Goal: Task Accomplishment & Management: Contribute content

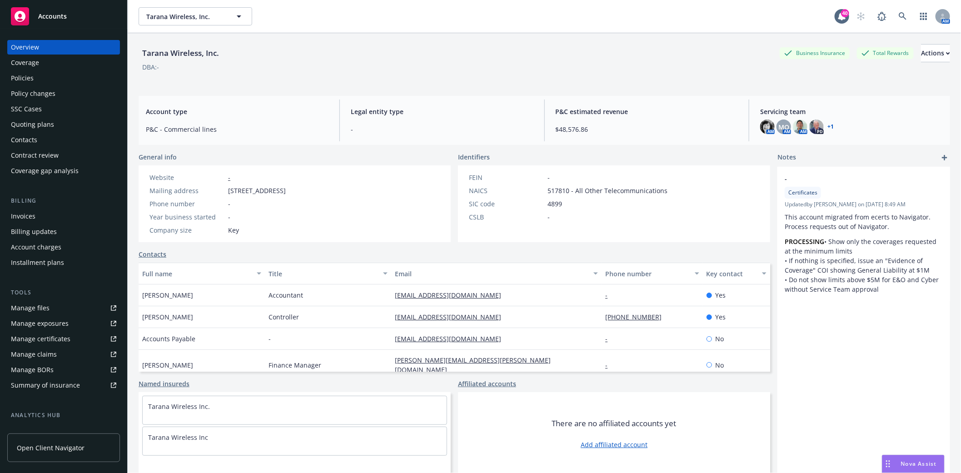
click at [46, 120] on div "Quoting plans" at bounding box center [32, 124] width 43 height 15
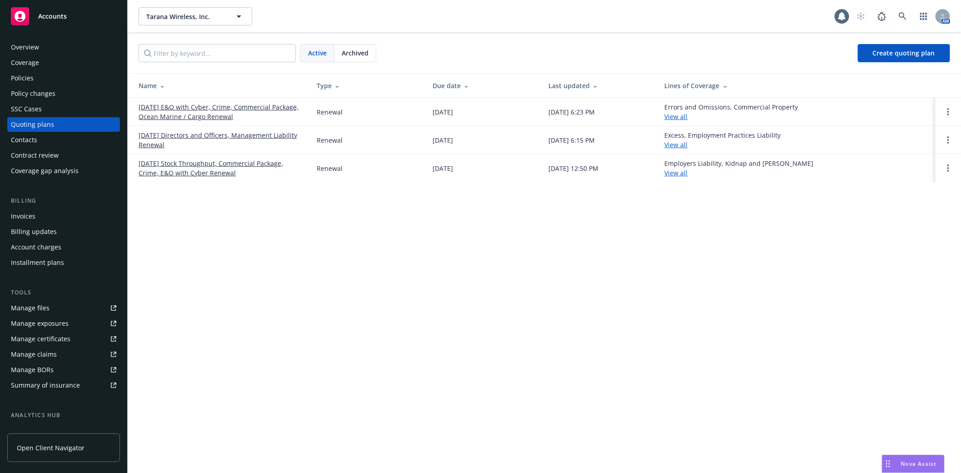
click at [195, 133] on link "10/26/25 Directors and Officers, Management Liability Renewal" at bounding box center [221, 139] width 164 height 19
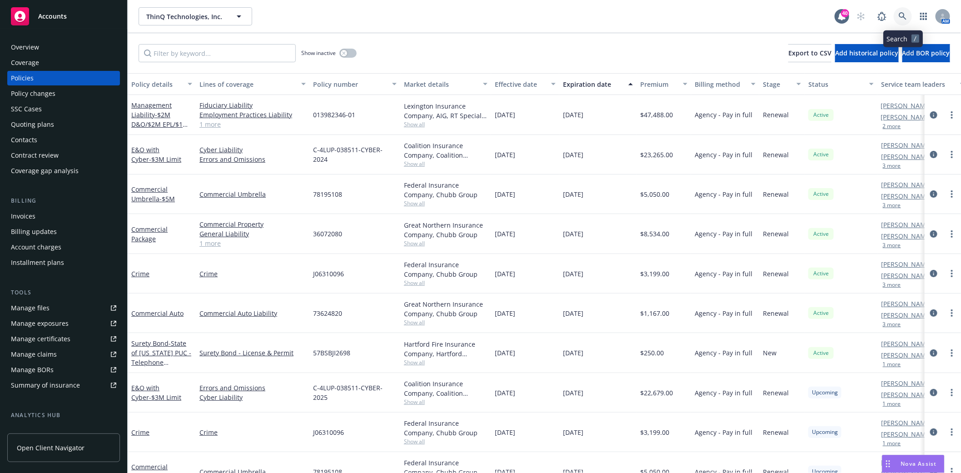
click at [908, 15] on link at bounding box center [903, 16] width 18 height 18
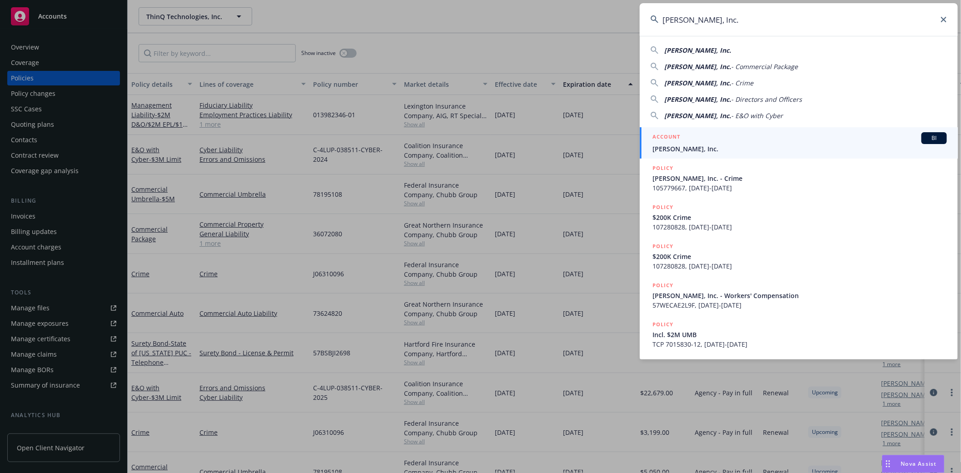
type input "Duda, Inc."
click at [688, 144] on span "Duda, Inc." at bounding box center [800, 149] width 294 height 10
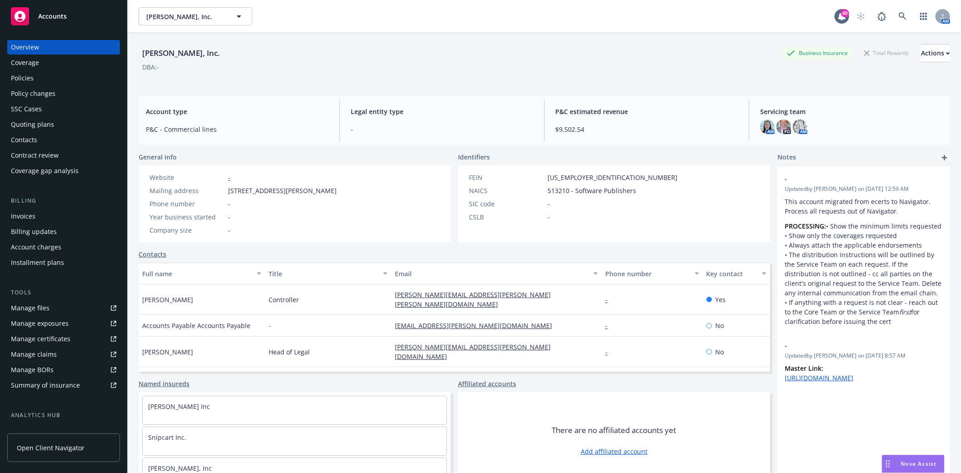
click at [24, 125] on div "Quoting plans" at bounding box center [32, 124] width 43 height 15
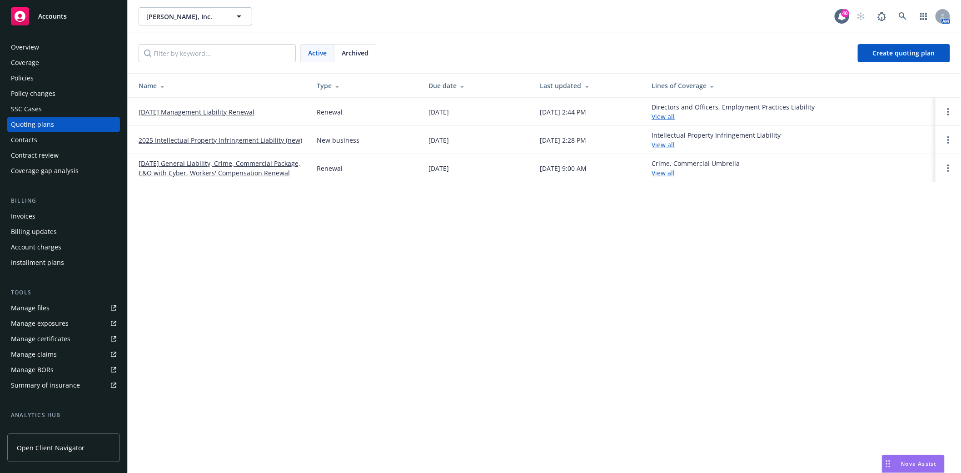
click at [362, 52] on span "Archived" at bounding box center [355, 53] width 27 height 10
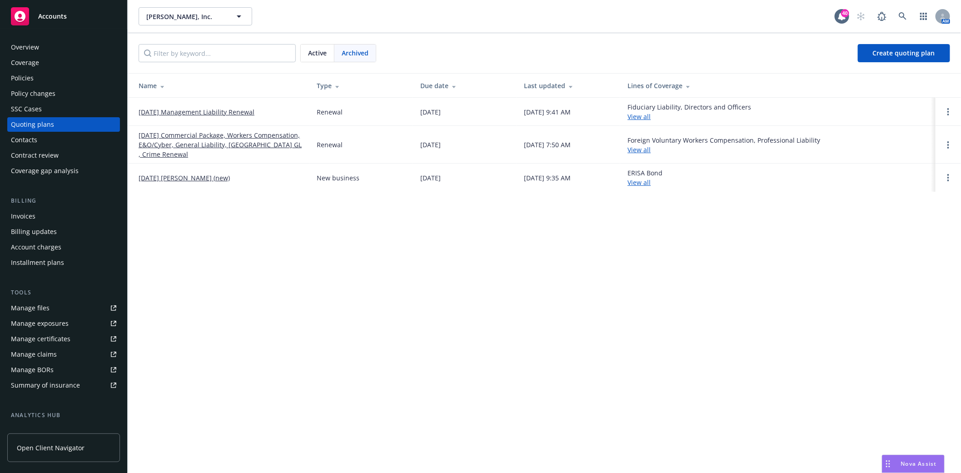
click at [171, 112] on link "10/19/24 Management Liability Renewal" at bounding box center [197, 112] width 116 height 10
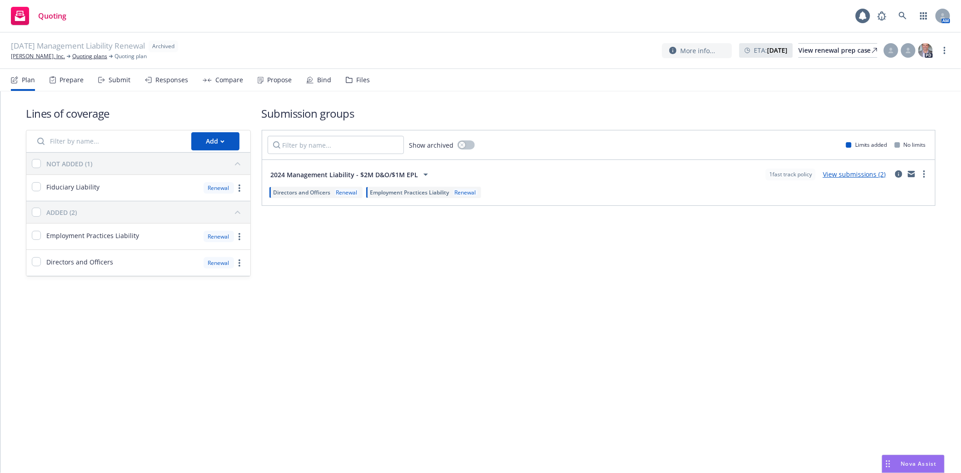
click at [359, 82] on div "Files" at bounding box center [363, 79] width 14 height 7
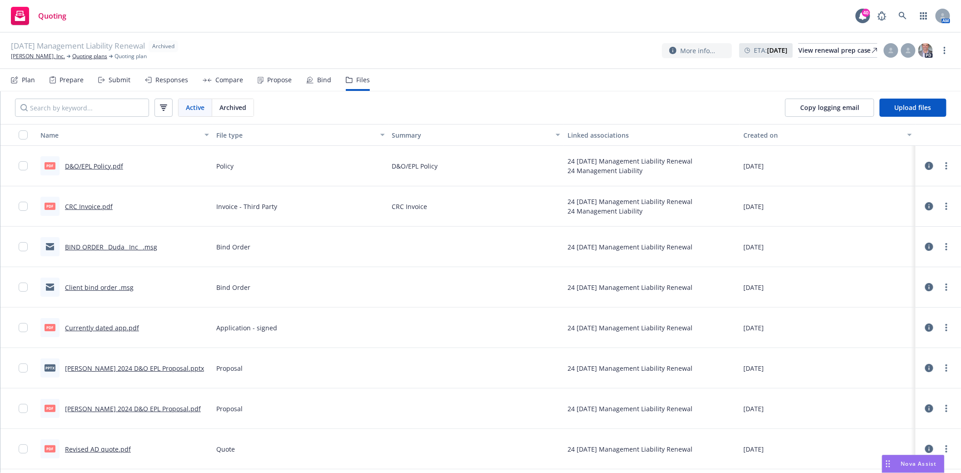
click at [83, 250] on link "BIND ORDER_ Duda_ Inc_ .msg" at bounding box center [111, 247] width 92 height 9
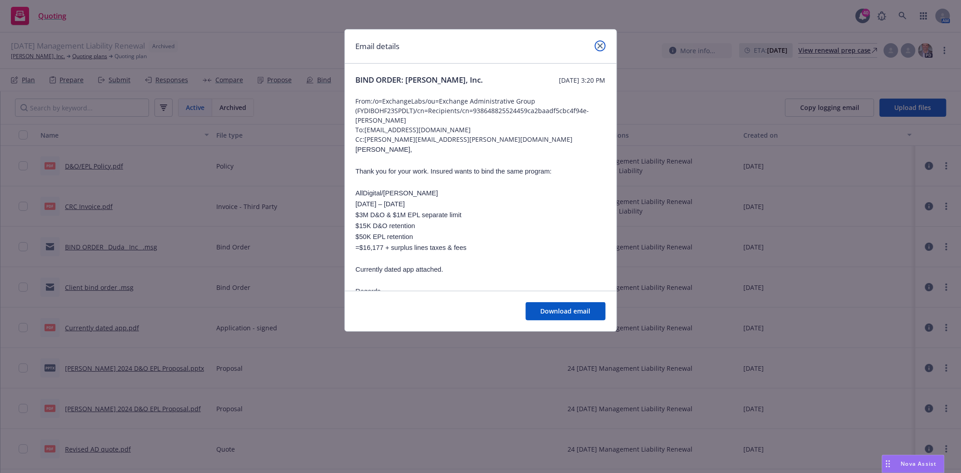
drag, startPoint x: 600, startPoint y: 45, endPoint x: 582, endPoint y: 71, distance: 31.6
click at [600, 45] on icon "close" at bounding box center [600, 45] width 5 height 5
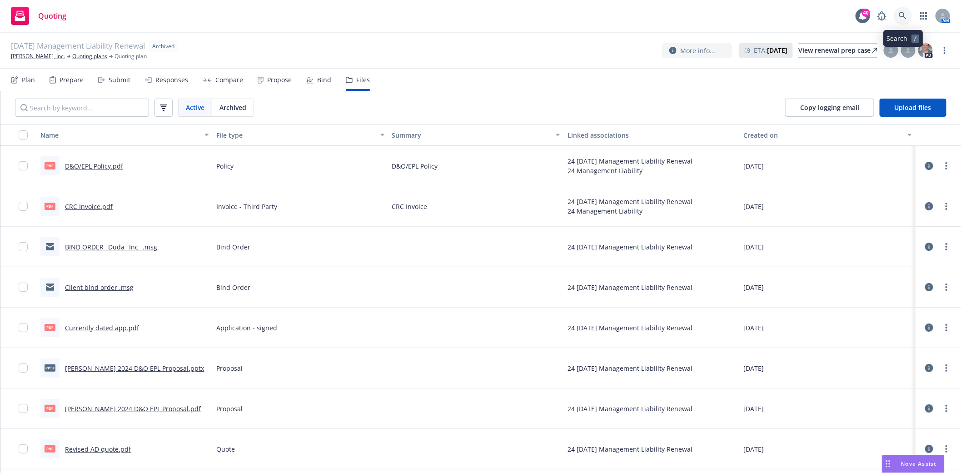
click at [904, 16] on icon at bounding box center [903, 16] width 8 height 8
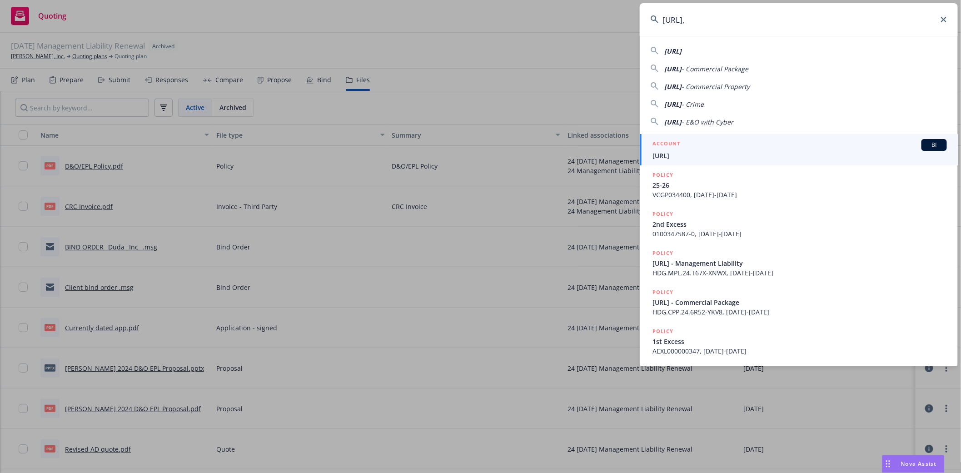
type input "Mytra.ai,"
click at [671, 157] on span "[URL]" at bounding box center [800, 156] width 294 height 10
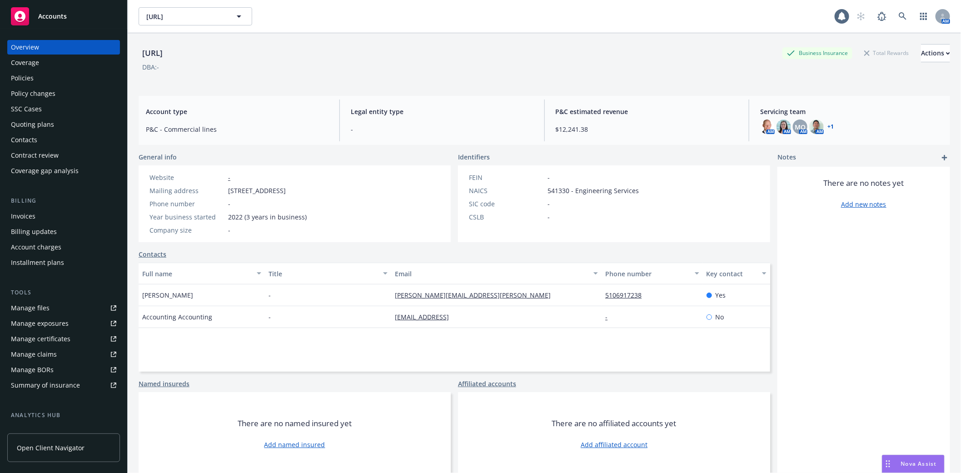
click at [40, 78] on div "Policies" at bounding box center [63, 78] width 105 height 15
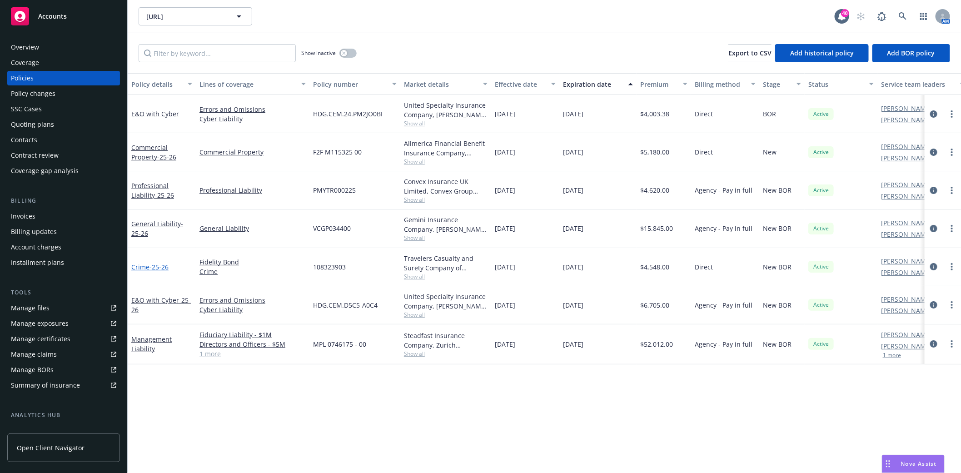
click at [144, 264] on link "Crime - 25-26" at bounding box center [149, 267] width 37 height 9
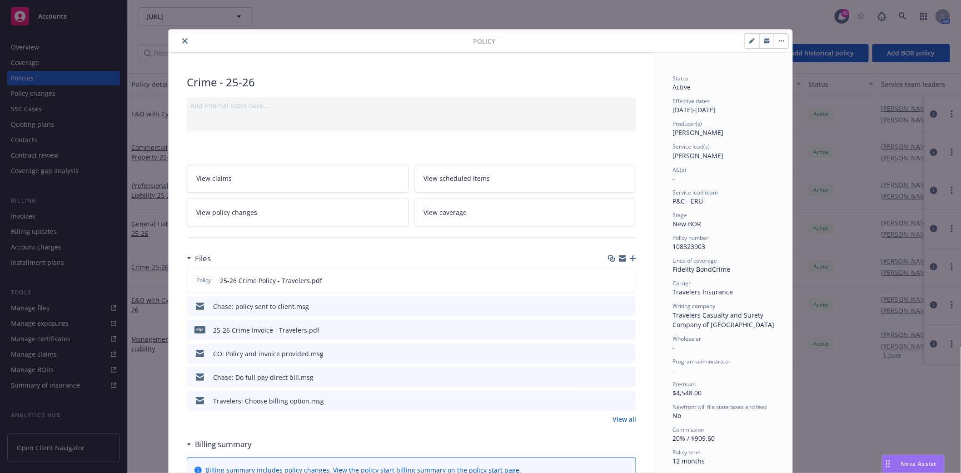
click at [623, 329] on icon "preview file" at bounding box center [627, 329] width 8 height 6
click at [626, 307] on icon "preview file" at bounding box center [627, 306] width 8 height 6
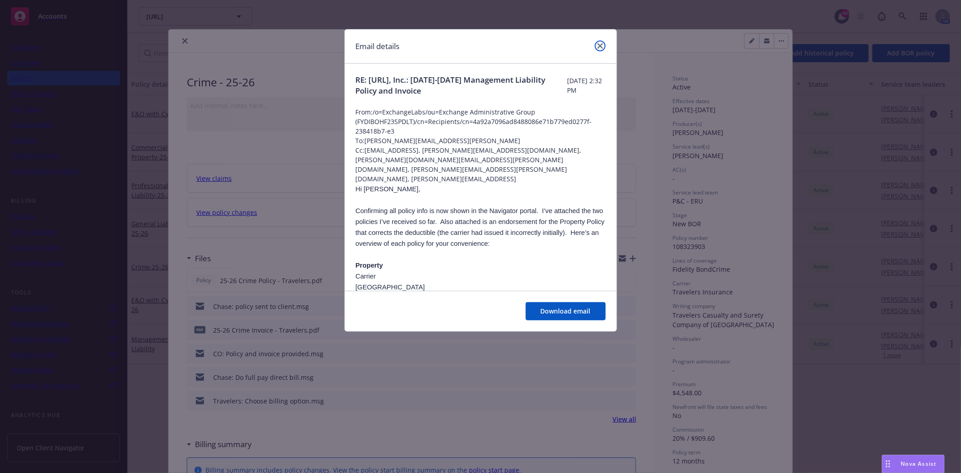
click at [598, 44] on icon "close" at bounding box center [600, 45] width 5 height 5
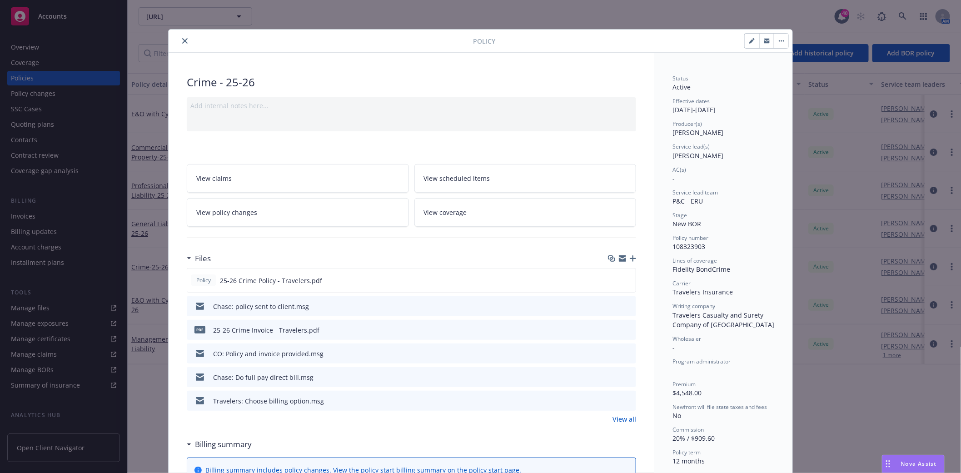
click at [182, 39] on icon "close" at bounding box center [184, 40] width 5 height 5
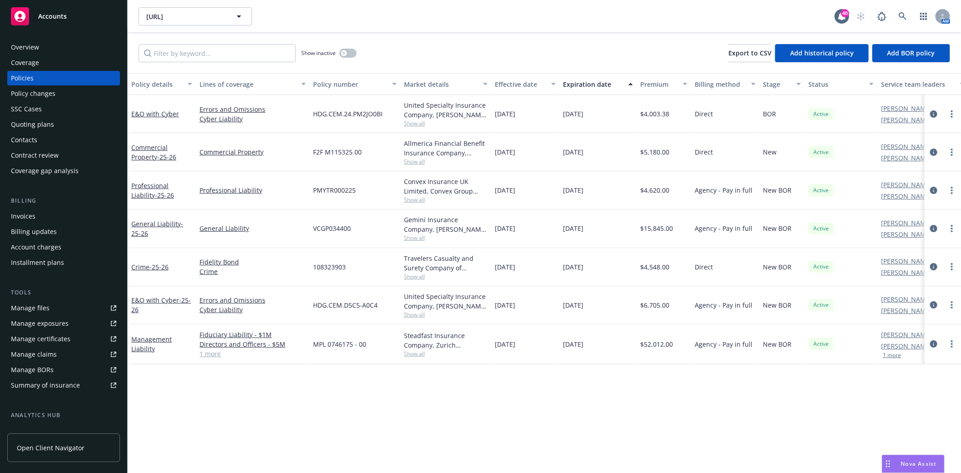
click at [143, 271] on div "Crime - 25-26" at bounding box center [161, 267] width 61 height 10
click at [153, 265] on span "- 25-26" at bounding box center [158, 267] width 19 height 9
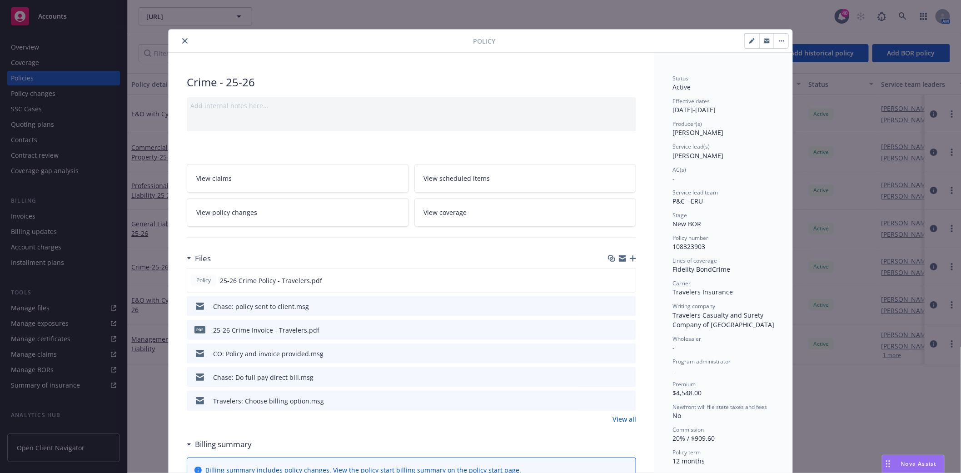
scroll to position [27, 0]
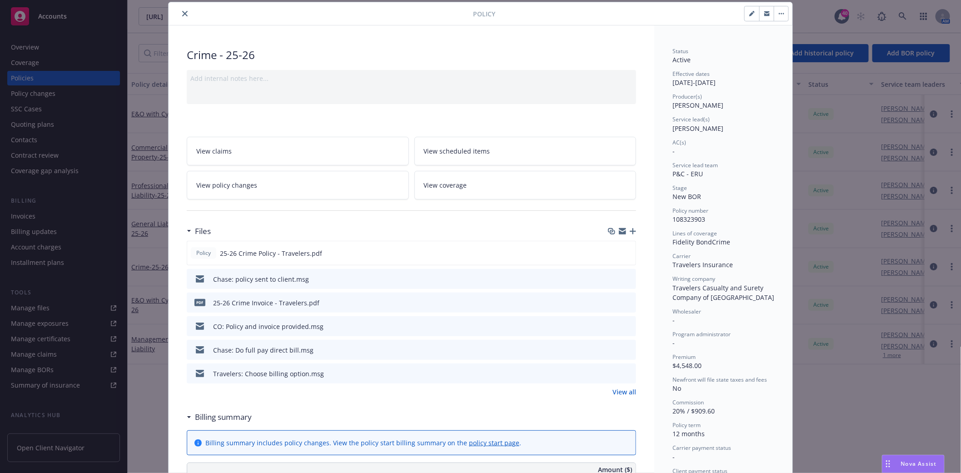
click at [623, 325] on icon "preview file" at bounding box center [627, 326] width 8 height 6
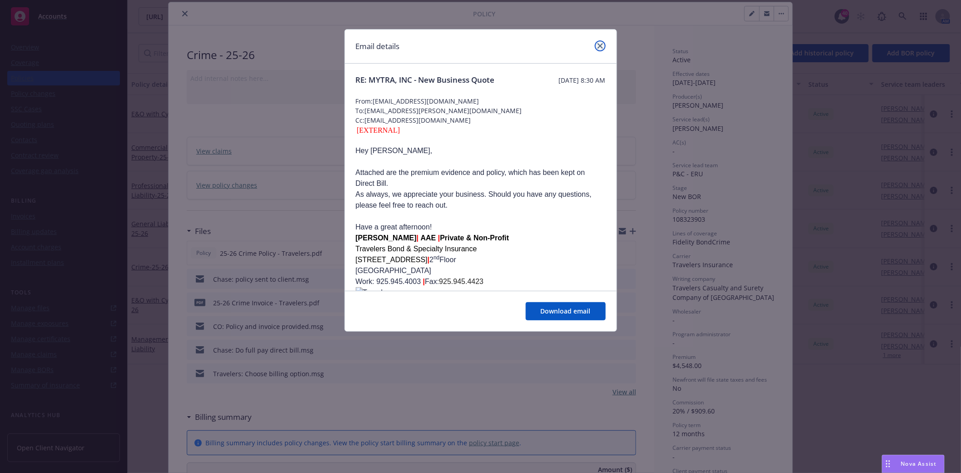
click at [601, 45] on icon "close" at bounding box center [600, 45] width 5 height 5
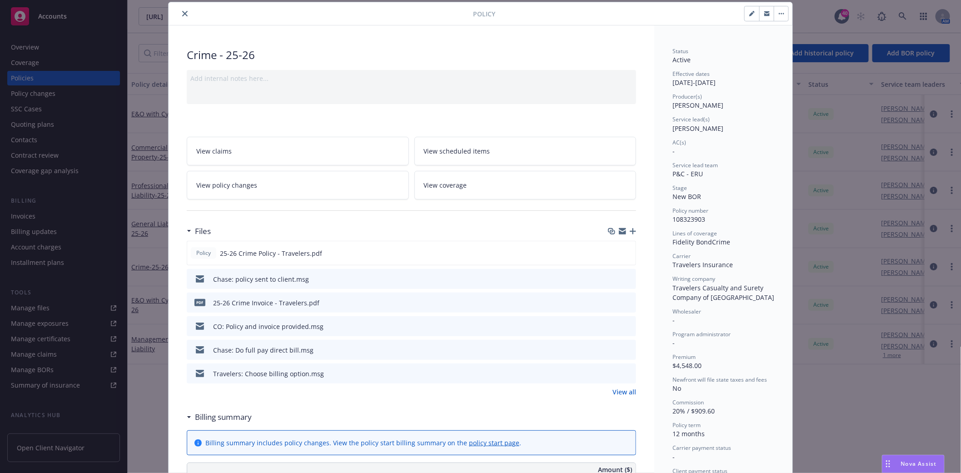
click at [624, 278] on icon "preview file" at bounding box center [627, 278] width 8 height 6
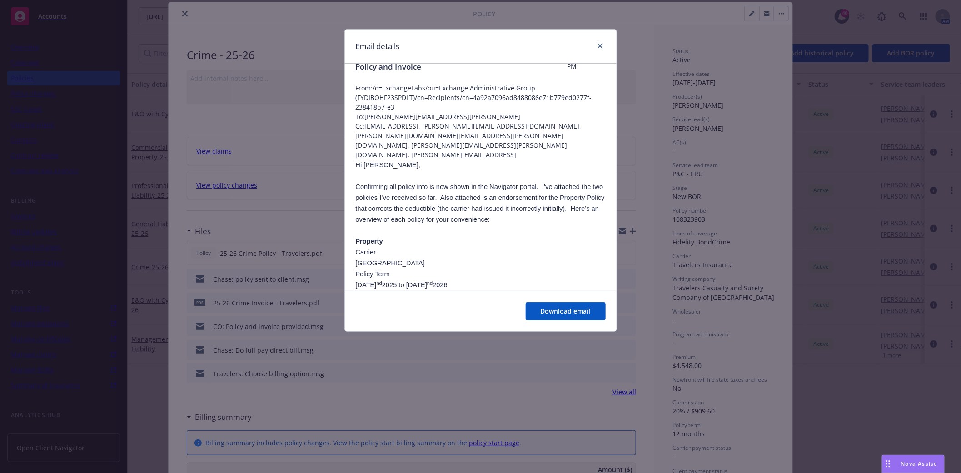
scroll to position [0, 0]
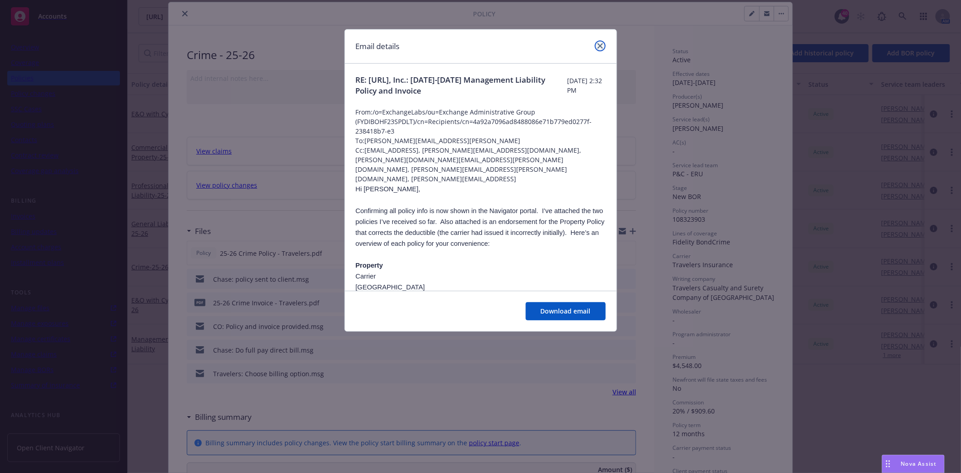
click at [598, 44] on icon "close" at bounding box center [600, 45] width 5 height 5
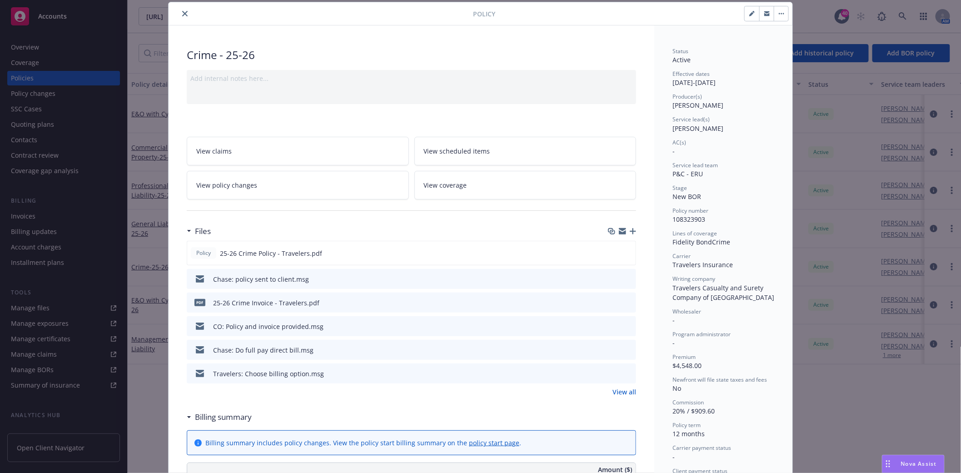
click at [182, 12] on icon "close" at bounding box center [184, 13] width 5 height 5
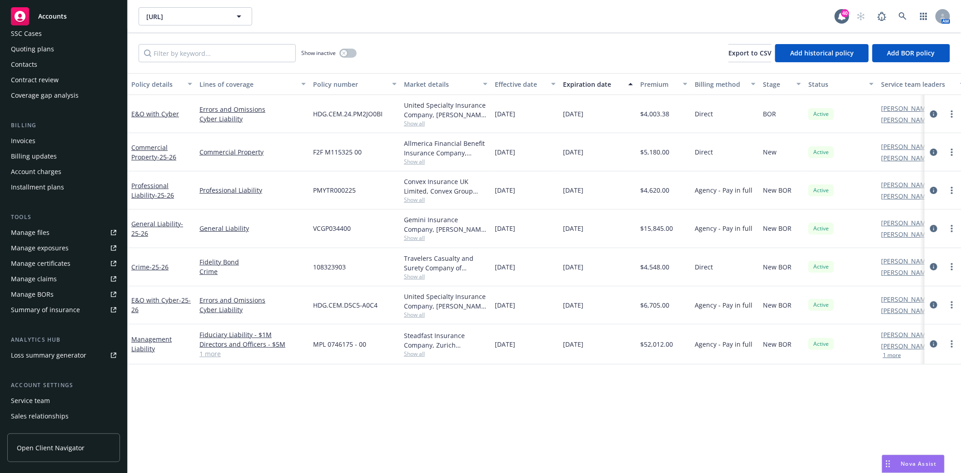
scroll to position [101, 0]
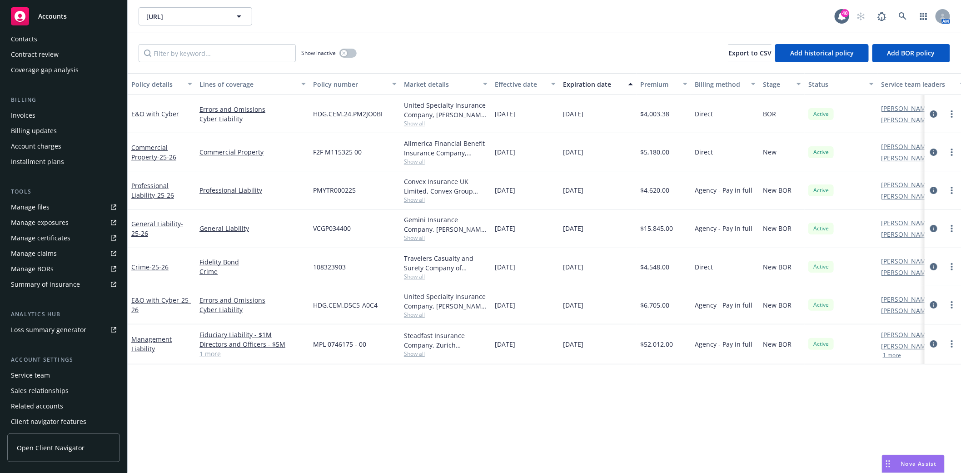
click at [47, 371] on div "Service team" at bounding box center [30, 375] width 39 height 15
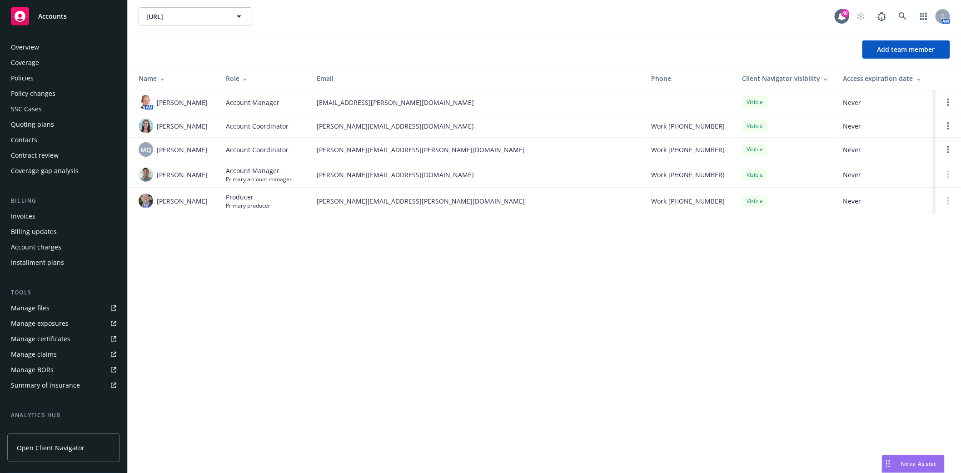
click at [25, 80] on div "Policies" at bounding box center [22, 78] width 23 height 15
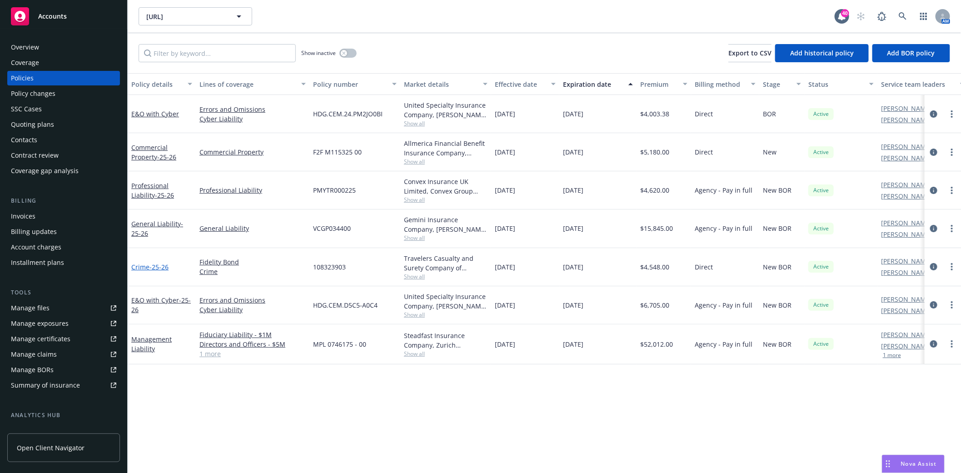
click at [148, 266] on link "Crime - 25-26" at bounding box center [149, 267] width 37 height 9
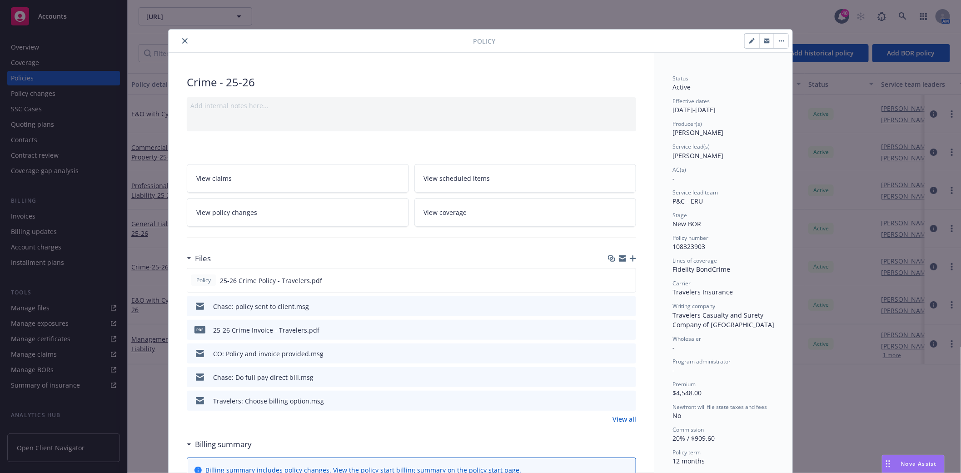
scroll to position [27, 0]
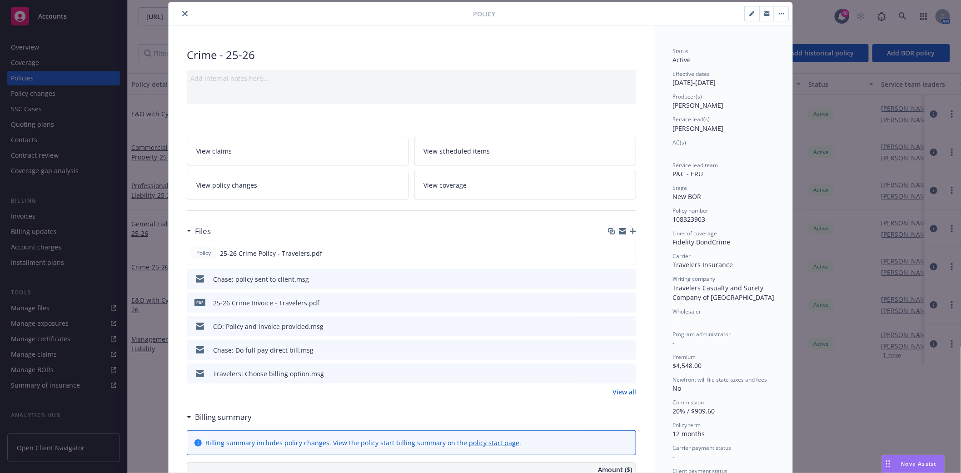
click at [624, 301] on icon "preview file" at bounding box center [627, 302] width 8 height 6
click at [182, 13] on icon "close" at bounding box center [184, 13] width 5 height 5
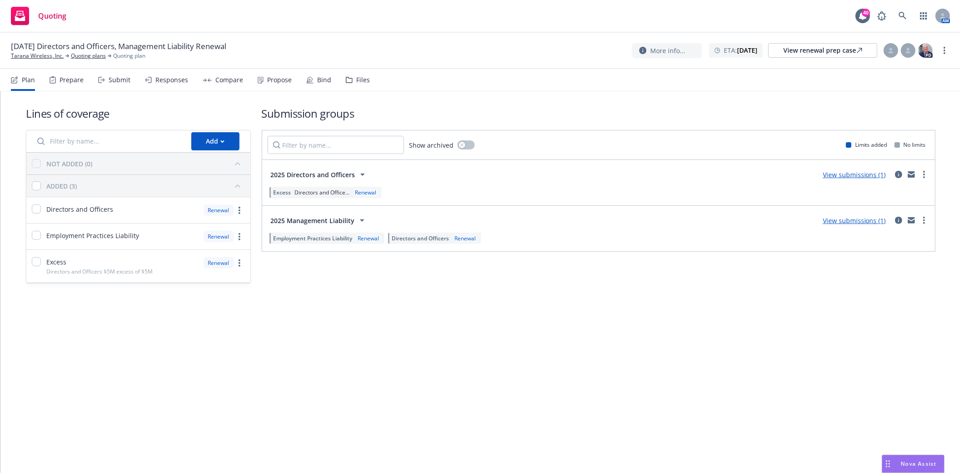
click at [354, 75] on div "Files" at bounding box center [358, 80] width 24 height 22
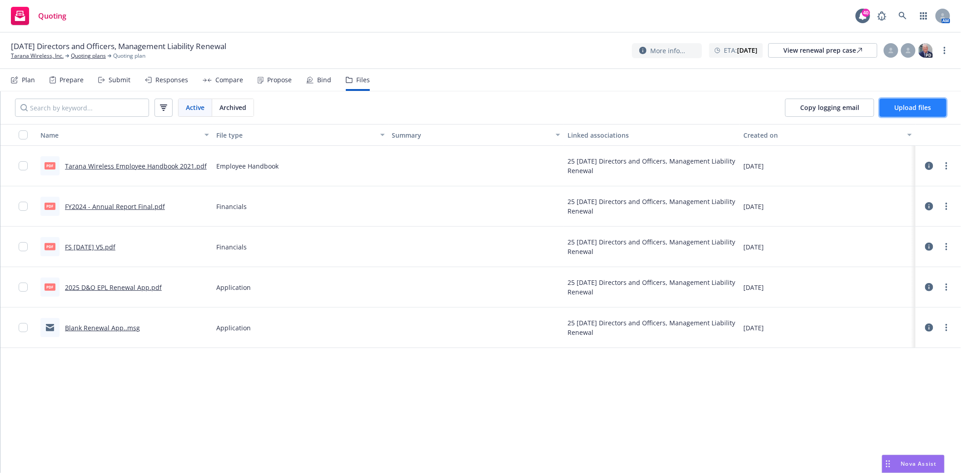
click at [900, 110] on span "Upload files" at bounding box center [913, 107] width 37 height 9
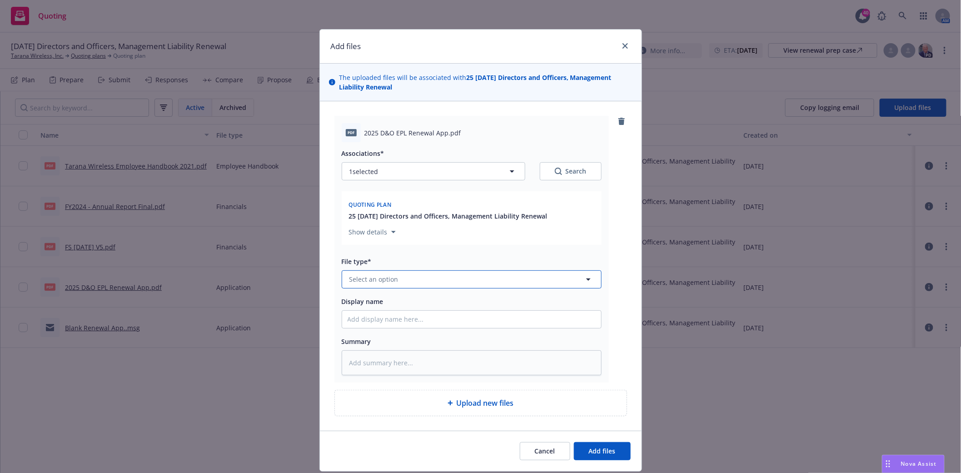
click at [357, 278] on span "Select an option" at bounding box center [373, 279] width 49 height 10
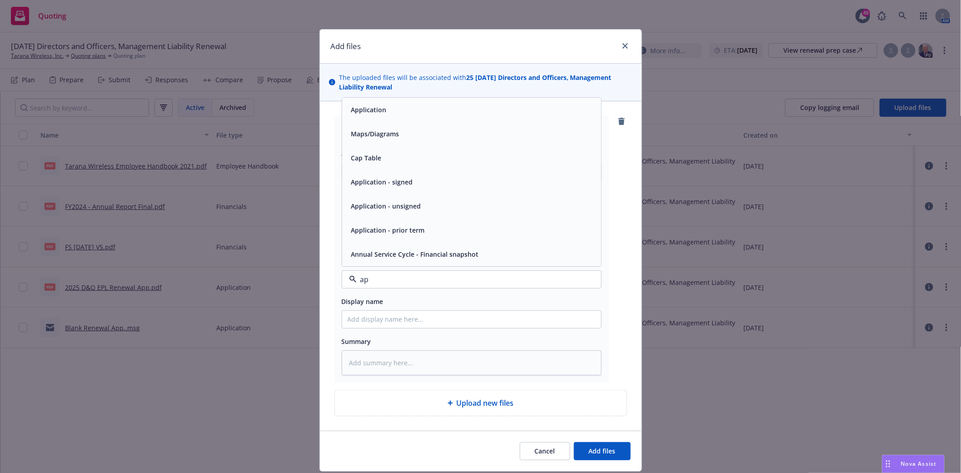
type input "app"
click at [358, 211] on span "Application - signed" at bounding box center [382, 206] width 62 height 10
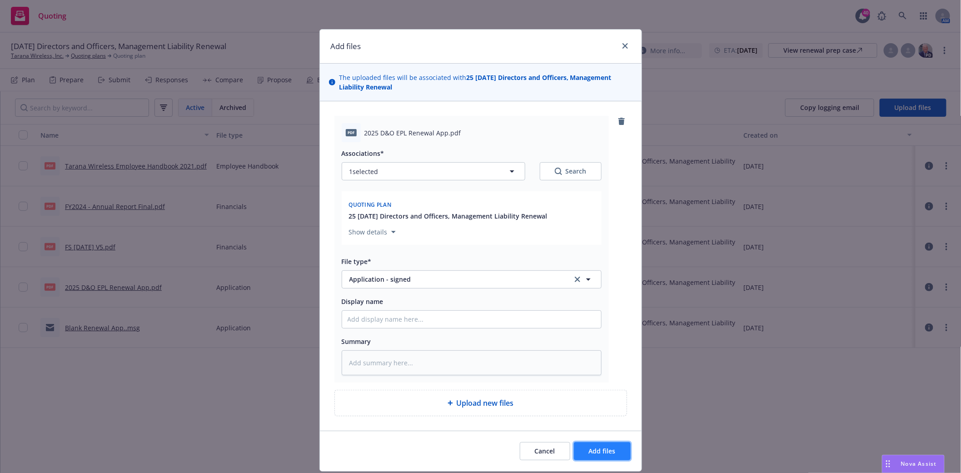
click at [601, 455] on span "Add files" at bounding box center [602, 451] width 27 height 9
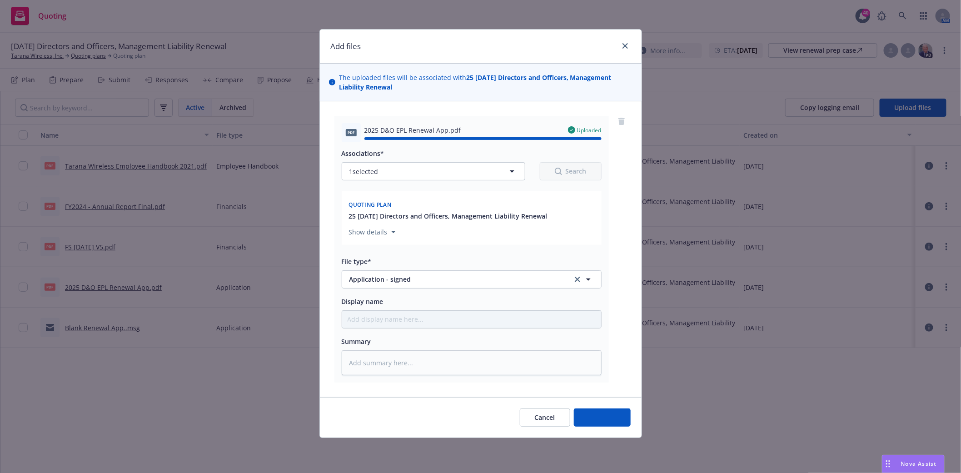
type textarea "x"
